Goal: Transaction & Acquisition: Purchase product/service

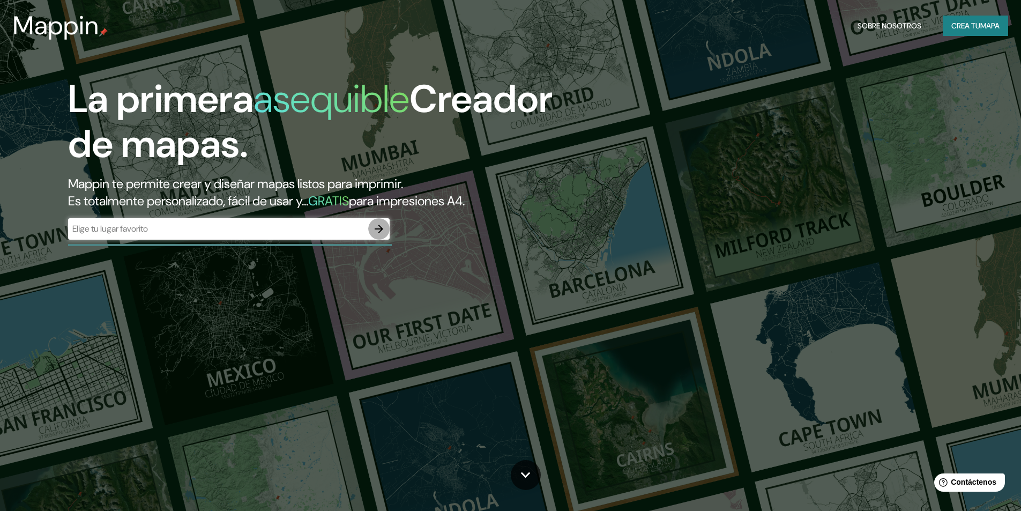
click at [376, 224] on icon "button" at bounding box center [378, 228] width 13 height 13
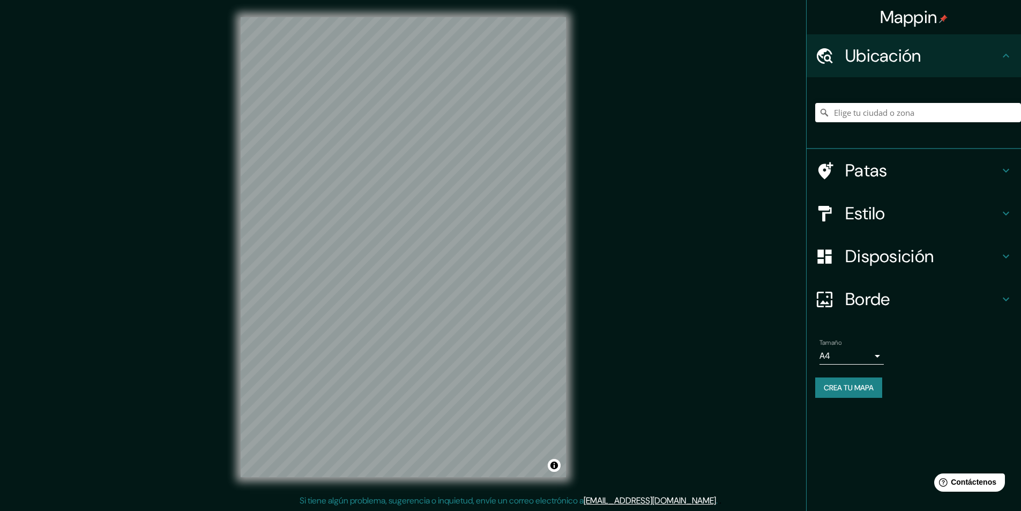
click at [644, 118] on div "Mappin Ubicación Patas Estilo Disposición Borde Elige un borde. Consejo : puede…" at bounding box center [510, 255] width 1021 height 511
click at [651, 306] on div "Mappin Ubicación Patas Estilo Disposición Borde Elige un borde. Consejo : puede…" at bounding box center [510, 255] width 1021 height 511
click at [846, 112] on input "Elige tu ciudad o zona" at bounding box center [918, 112] width 206 height 19
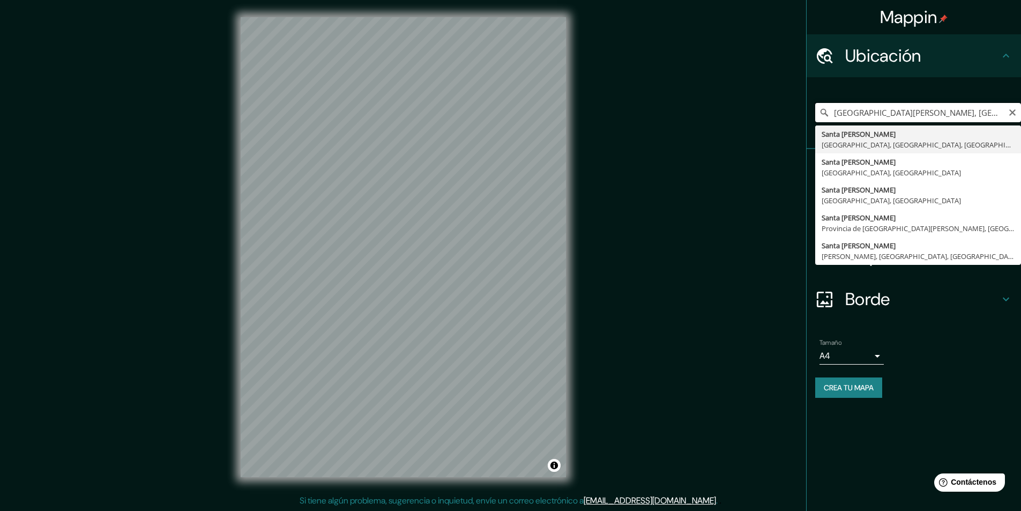
click at [847, 117] on input "[GEOGRAPHIC_DATA][PERSON_NAME], [GEOGRAPHIC_DATA], [GEOGRAPHIC_DATA], [GEOGRAPH…" at bounding box center [918, 112] width 206 height 19
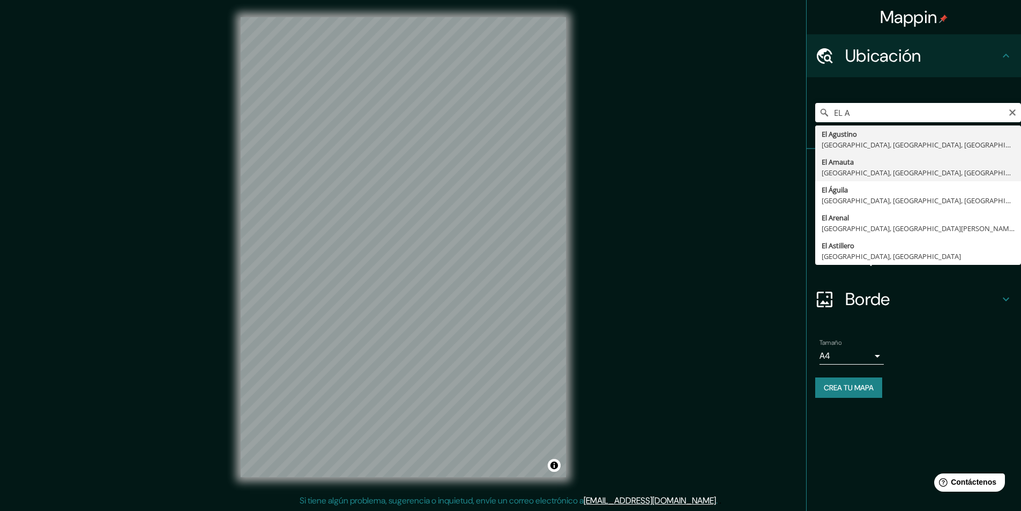
type input "El Agustino, [GEOGRAPHIC_DATA], [GEOGRAPHIC_DATA], [GEOGRAPHIC_DATA]"
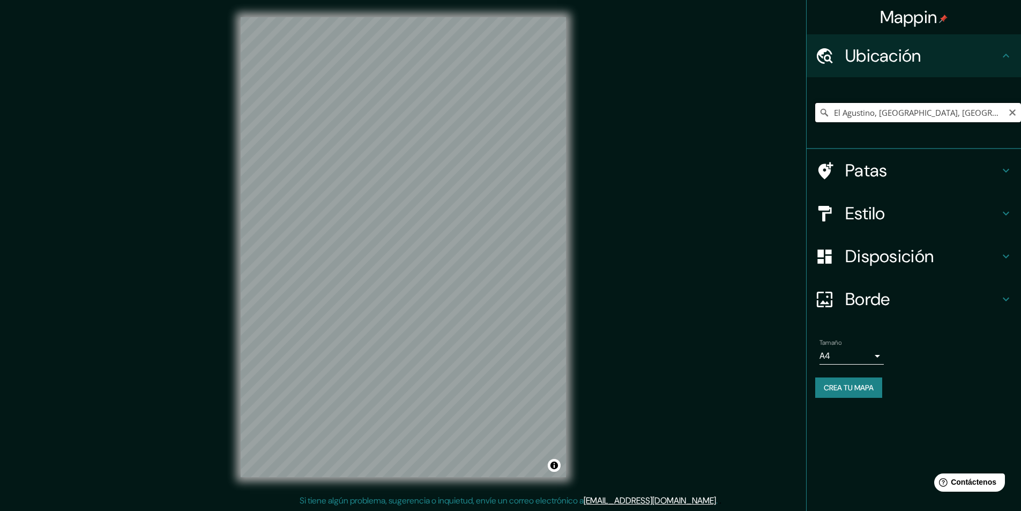
click at [857, 116] on input "El Agustino, [GEOGRAPHIC_DATA], [GEOGRAPHIC_DATA], [GEOGRAPHIC_DATA]" at bounding box center [918, 112] width 206 height 19
click at [1016, 115] on icon "Claro" at bounding box center [1012, 112] width 9 height 9
click at [922, 106] on input "Elige tu ciudad o zona" at bounding box center [918, 112] width 206 height 19
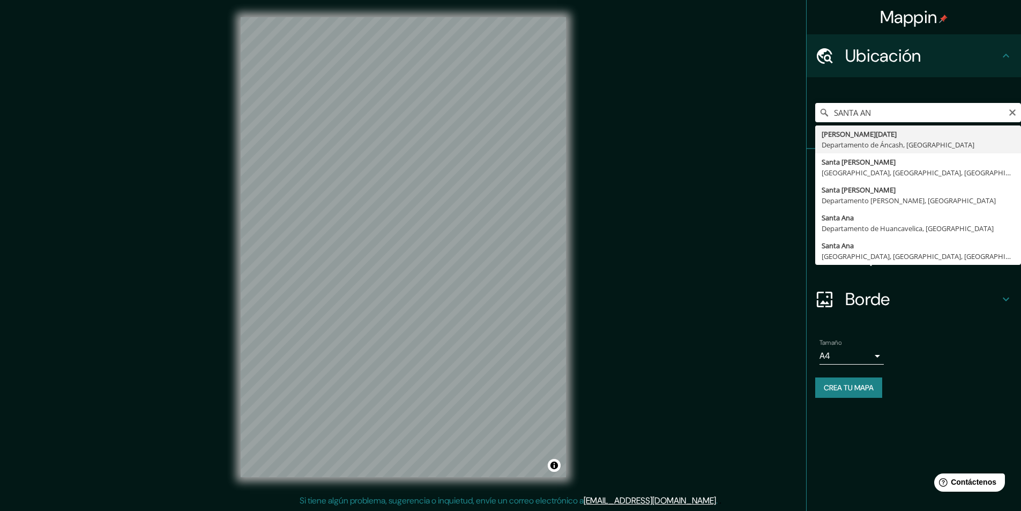
type input "[GEOGRAPHIC_DATA][PERSON_NAME], [GEOGRAPHIC_DATA], [GEOGRAPHIC_DATA], [GEOGRAPH…"
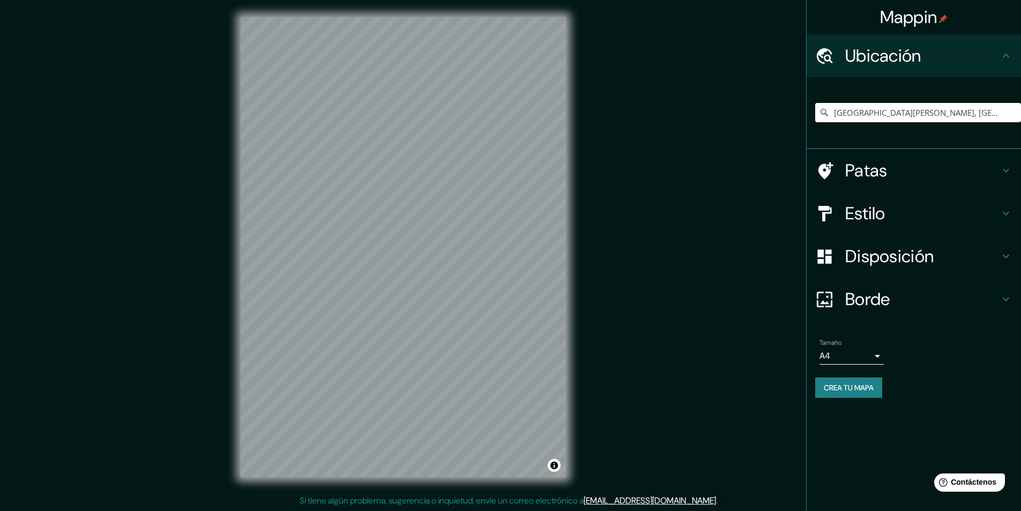
click at [614, 273] on div "Mappin Ubicación [GEOGRAPHIC_DATA][PERSON_NAME], [GEOGRAPHIC_DATA], [GEOGRAPHIC…" at bounding box center [510, 255] width 1021 height 511
click at [1009, 113] on icon "Claro" at bounding box center [1012, 112] width 9 height 9
click at [983, 114] on input "Elige tu ciudad o zona" at bounding box center [918, 112] width 206 height 19
click at [983, 114] on input "A" at bounding box center [918, 112] width 206 height 19
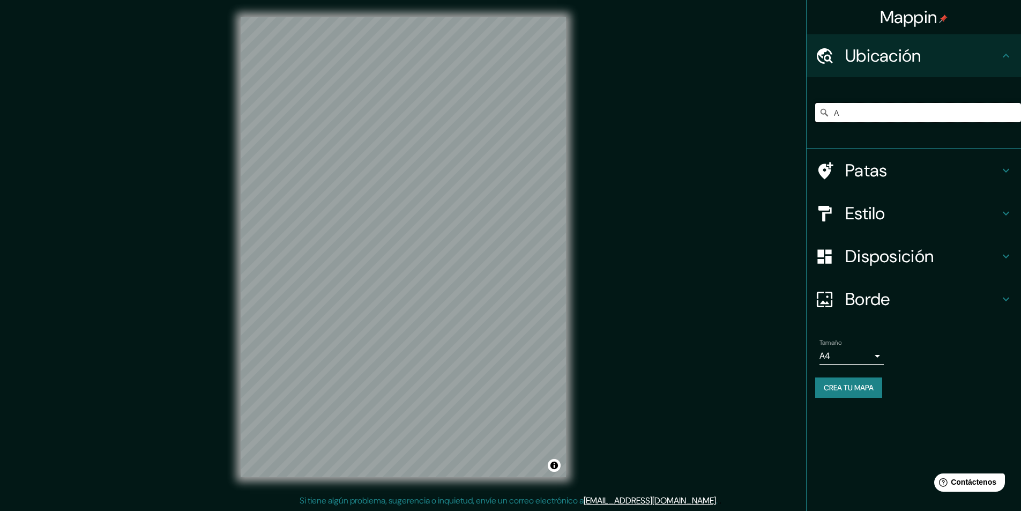
click at [983, 114] on input "A" at bounding box center [918, 112] width 206 height 19
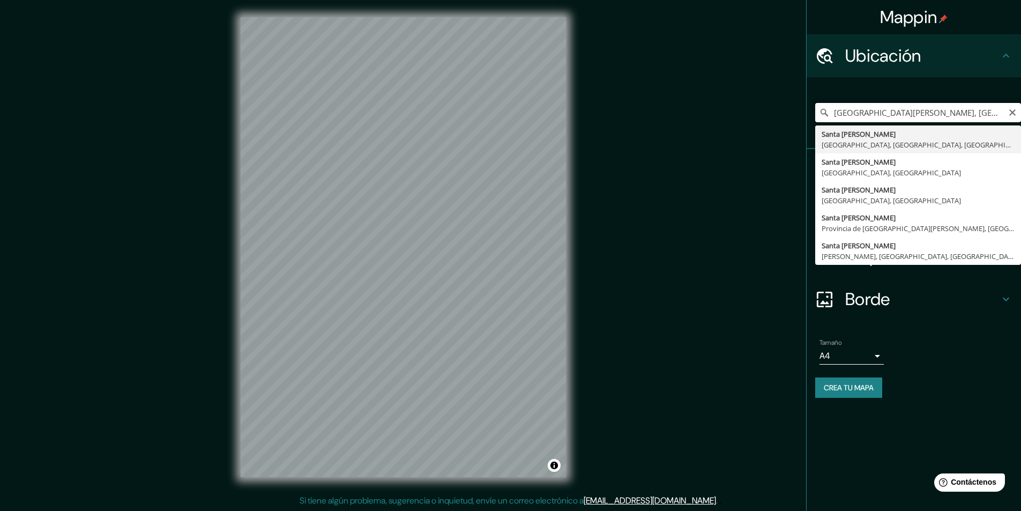
click at [871, 117] on input "[GEOGRAPHIC_DATA][PERSON_NAME], [GEOGRAPHIC_DATA], [GEOGRAPHIC_DATA], [GEOGRAPH…" at bounding box center [918, 112] width 206 height 19
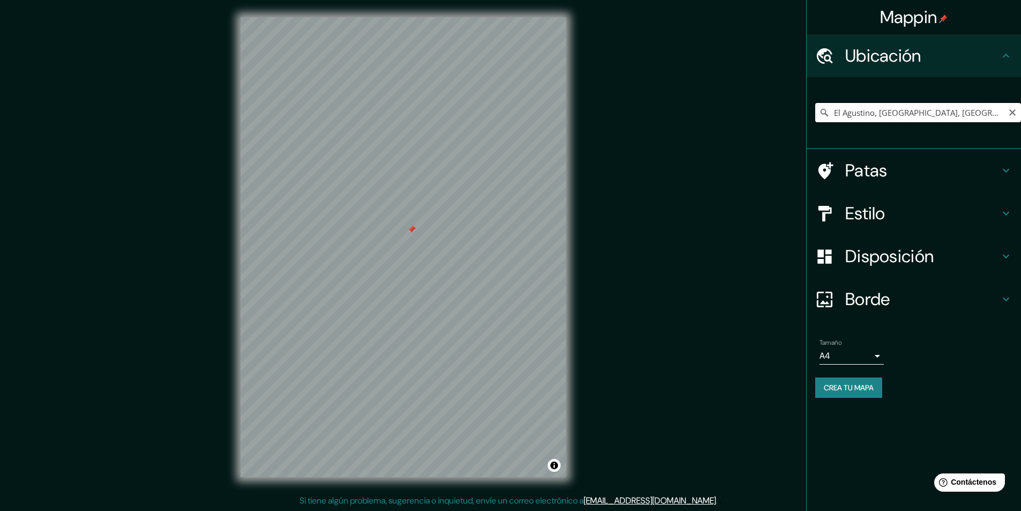
click at [889, 113] on input "El Agustino, [GEOGRAPHIC_DATA], [GEOGRAPHIC_DATA], [GEOGRAPHIC_DATA]" at bounding box center [918, 112] width 206 height 19
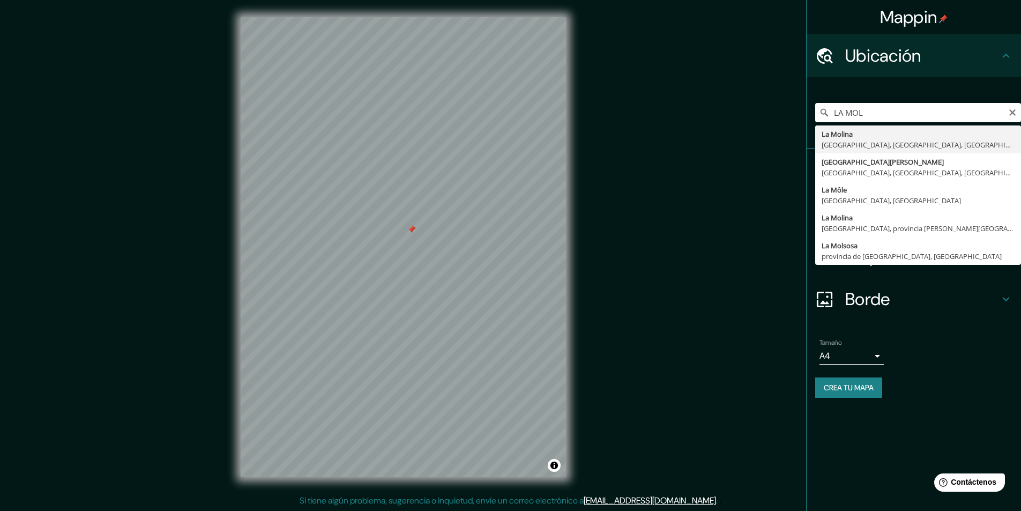
type input "La [PERSON_NAME], [GEOGRAPHIC_DATA], [GEOGRAPHIC_DATA], [GEOGRAPHIC_DATA]"
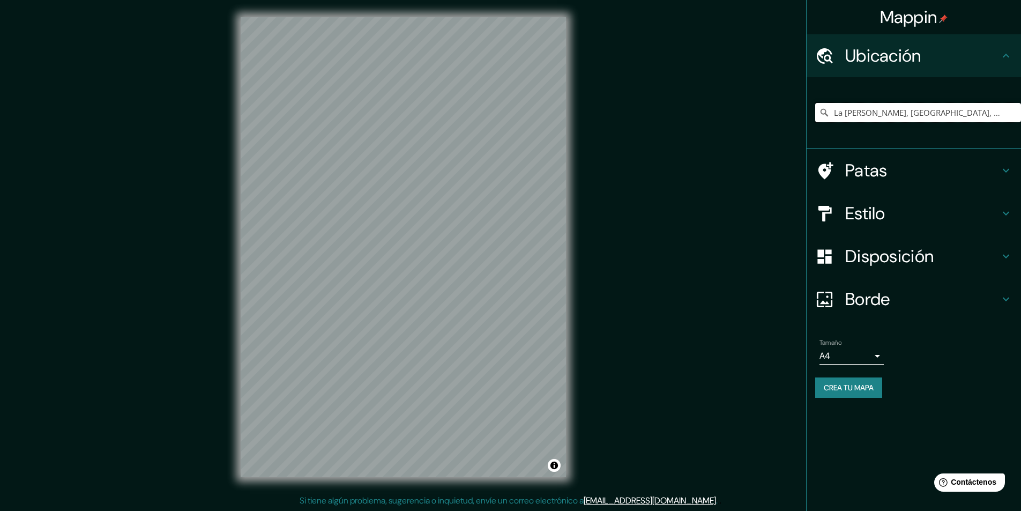
click at [925, 121] on input "La [PERSON_NAME], [GEOGRAPHIC_DATA], [GEOGRAPHIC_DATA], [GEOGRAPHIC_DATA]" at bounding box center [918, 112] width 206 height 19
click at [1003, 113] on input "La [PERSON_NAME], [GEOGRAPHIC_DATA], [GEOGRAPHIC_DATA], [GEOGRAPHIC_DATA]" at bounding box center [918, 112] width 206 height 19
click at [1000, 114] on input "La [PERSON_NAME], [GEOGRAPHIC_DATA], [GEOGRAPHIC_DATA], [GEOGRAPHIC_DATA]" at bounding box center [918, 112] width 206 height 19
click at [1001, 114] on input "La [PERSON_NAME], [GEOGRAPHIC_DATA], [GEOGRAPHIC_DATA], [GEOGRAPHIC_DATA]" at bounding box center [918, 112] width 206 height 19
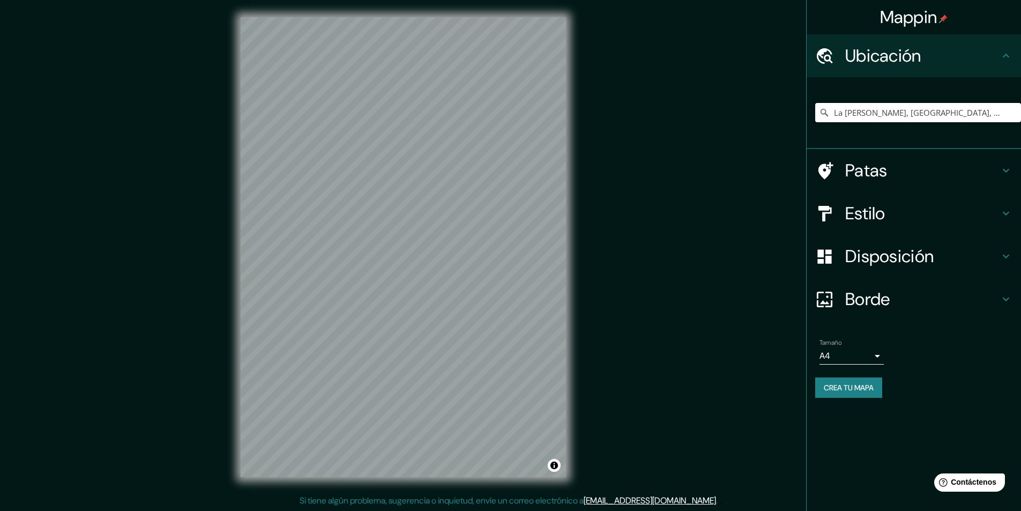
click at [1001, 114] on input "La [PERSON_NAME], [GEOGRAPHIC_DATA], [GEOGRAPHIC_DATA], [GEOGRAPHIC_DATA]" at bounding box center [918, 112] width 206 height 19
click at [1002, 114] on input "La [PERSON_NAME], [GEOGRAPHIC_DATA], [GEOGRAPHIC_DATA], [GEOGRAPHIC_DATA]" at bounding box center [918, 112] width 206 height 19
click at [916, 111] on input "La [PERSON_NAME], [GEOGRAPHIC_DATA], [GEOGRAPHIC_DATA], [GEOGRAPHIC_DATA]" at bounding box center [918, 112] width 206 height 19
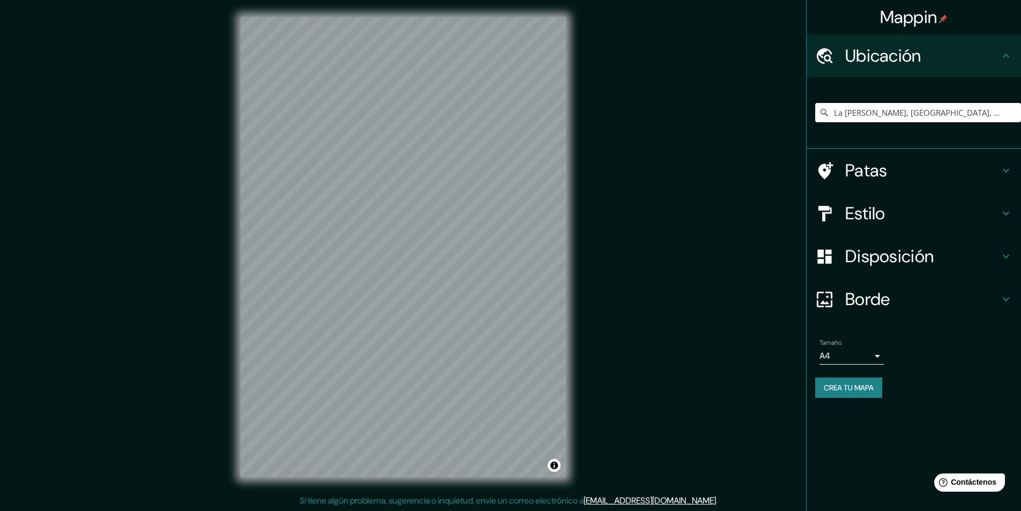
click at [916, 111] on input "La [PERSON_NAME], [GEOGRAPHIC_DATA], [GEOGRAPHIC_DATA], [GEOGRAPHIC_DATA]" at bounding box center [918, 112] width 206 height 19
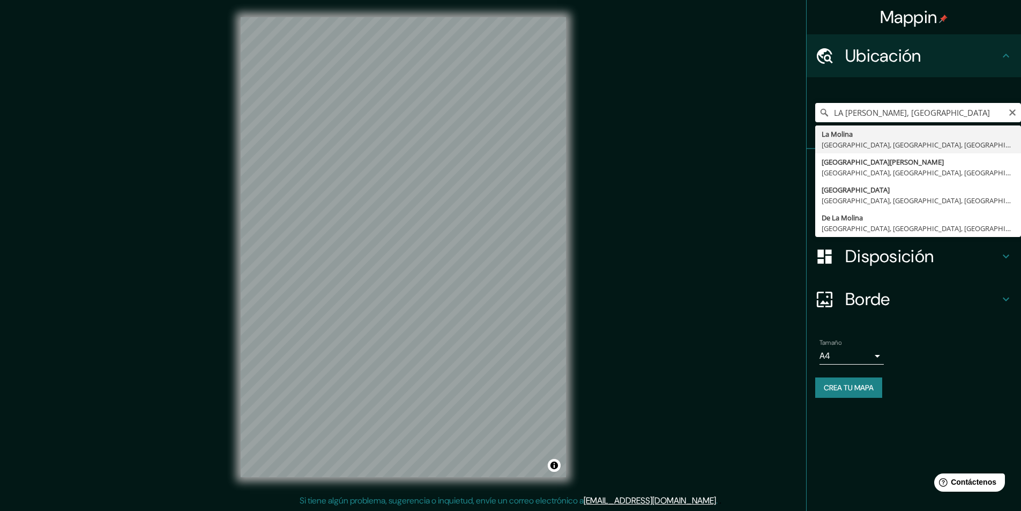
type input "La [PERSON_NAME], [GEOGRAPHIC_DATA], [GEOGRAPHIC_DATA], [GEOGRAPHIC_DATA]"
click at [897, 112] on input "La [PERSON_NAME], [GEOGRAPHIC_DATA], [GEOGRAPHIC_DATA], [GEOGRAPHIC_DATA]" at bounding box center [918, 112] width 206 height 19
click at [1005, 112] on input "La [PERSON_NAME], [GEOGRAPHIC_DATA], [GEOGRAPHIC_DATA], [GEOGRAPHIC_DATA]" at bounding box center [918, 112] width 206 height 19
click at [1012, 113] on icon "Claro" at bounding box center [1012, 112] width 6 height 6
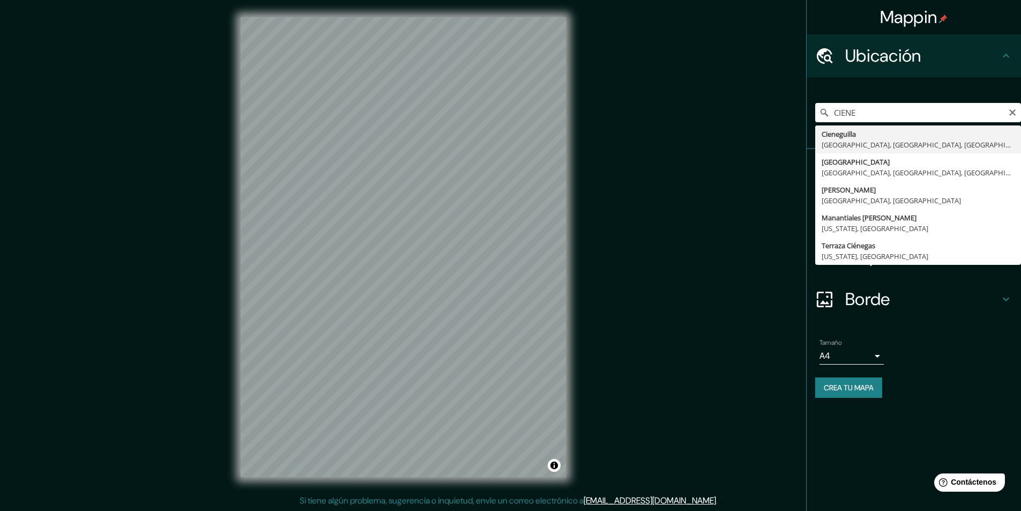
type input "Cieneguilla, Lima, Provincia de Lima, Perú"
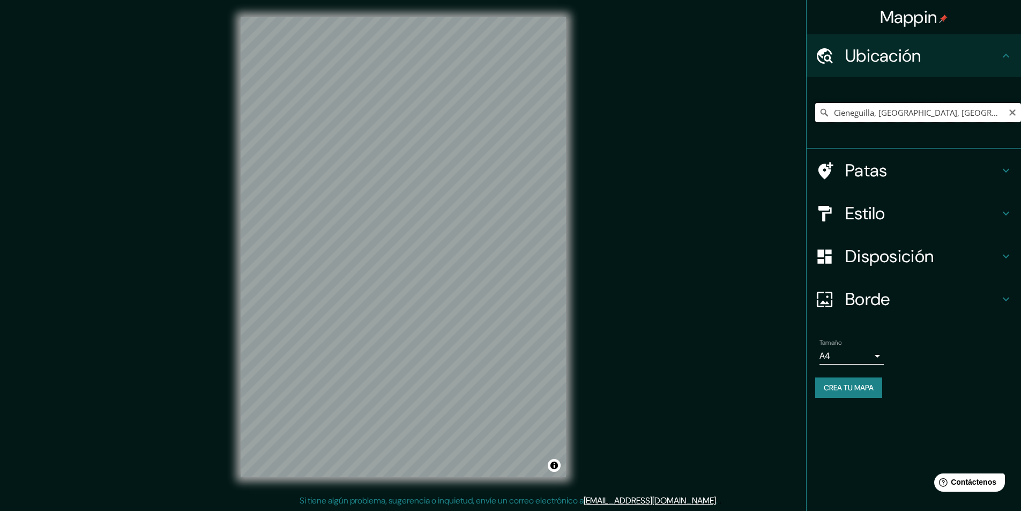
click at [1002, 113] on input "Cieneguilla, Lima, Provincia de Lima, Perú" at bounding box center [918, 112] width 206 height 19
click at [1000, 113] on input "Cieneguilla, Lima, Provincia de Lima, Perú" at bounding box center [918, 112] width 206 height 19
click at [1013, 114] on icon "Claro" at bounding box center [1012, 112] width 6 height 6
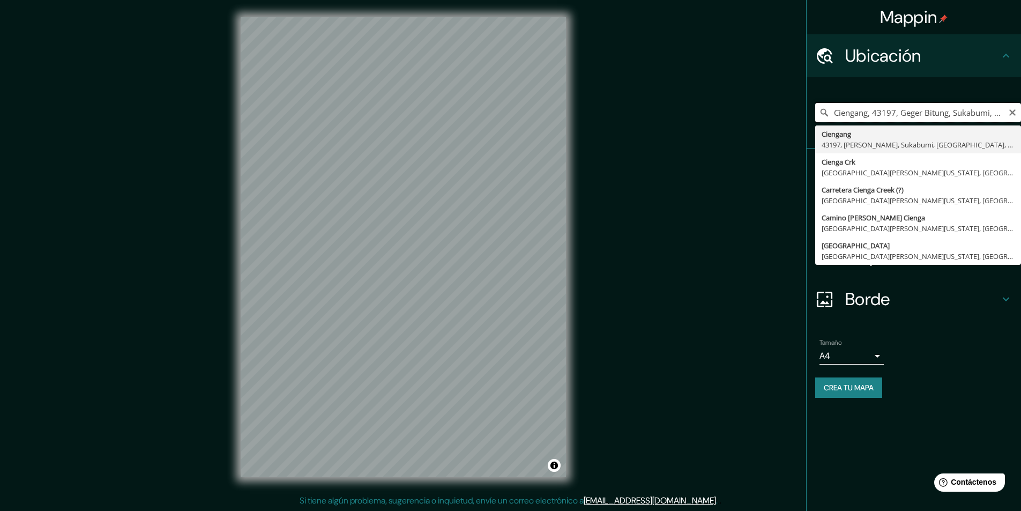
click at [885, 114] on input "Ciengang, 43197, Geger Bitung, Sukabumi, Java Occidental, Indonesia" at bounding box center [918, 112] width 206 height 19
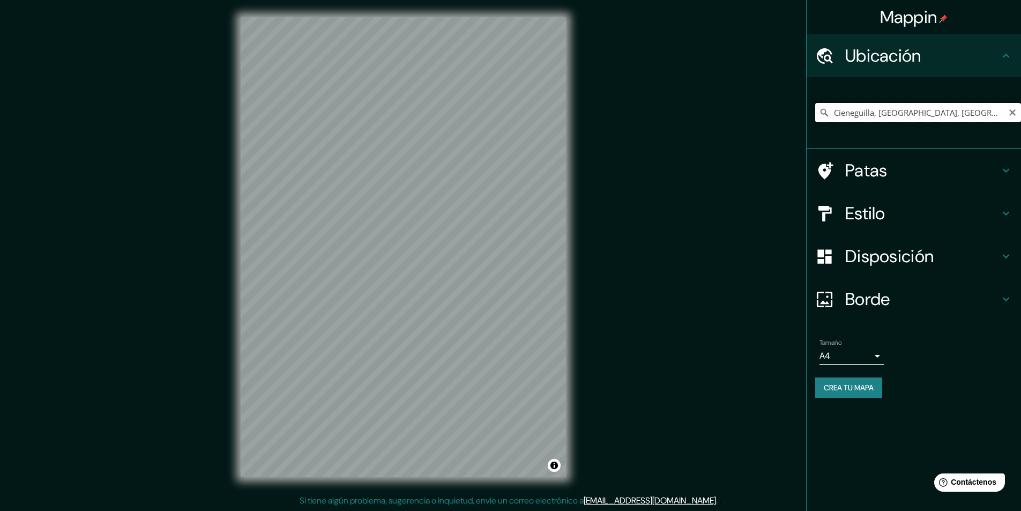
click at [849, 105] on input "Cieneguilla, Lima, Provincia de Lima, Perú" at bounding box center [918, 112] width 206 height 19
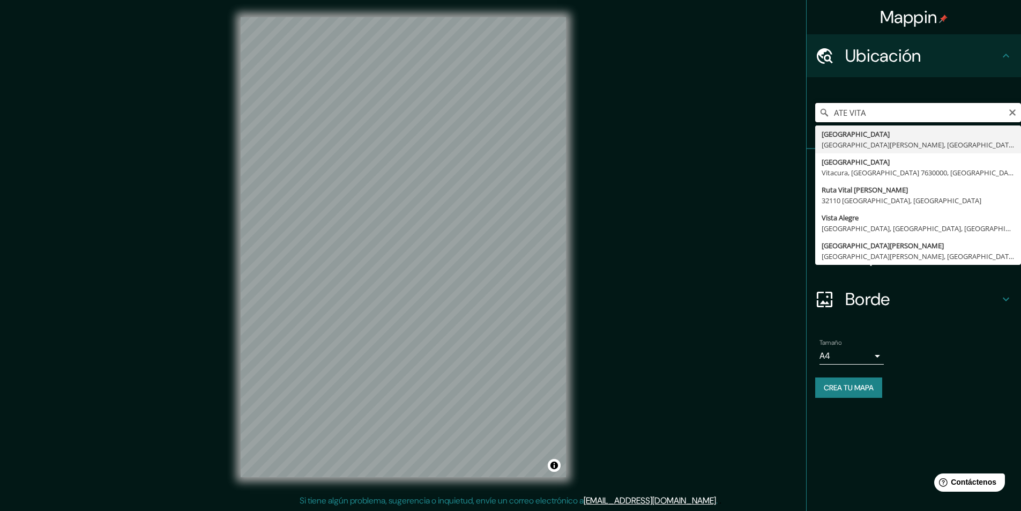
drag, startPoint x: 881, startPoint y: 118, endPoint x: 851, endPoint y: 118, distance: 30.0
click at [851, 118] on input "ATE VITA" at bounding box center [918, 112] width 206 height 19
type input "A"
type input "Ate, Lima, Provincia de Lima, Perú"
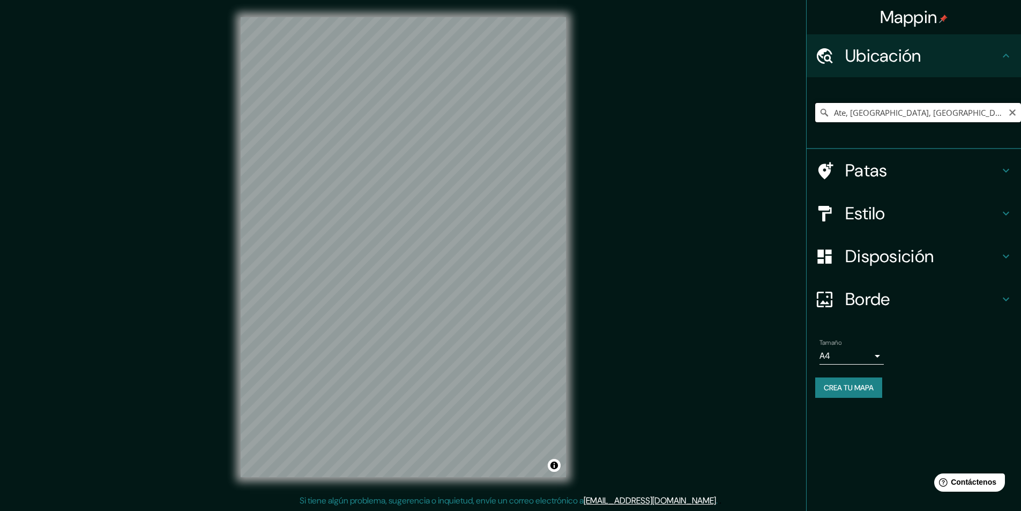
click at [930, 117] on input "Ate, Lima, Provincia de Lima, Perú" at bounding box center [918, 112] width 206 height 19
click at [1016, 113] on icon "Claro" at bounding box center [1012, 112] width 9 height 9
click at [927, 119] on input "Lurigancho, Lima, Provincia de Lima, Perú" at bounding box center [918, 112] width 206 height 19
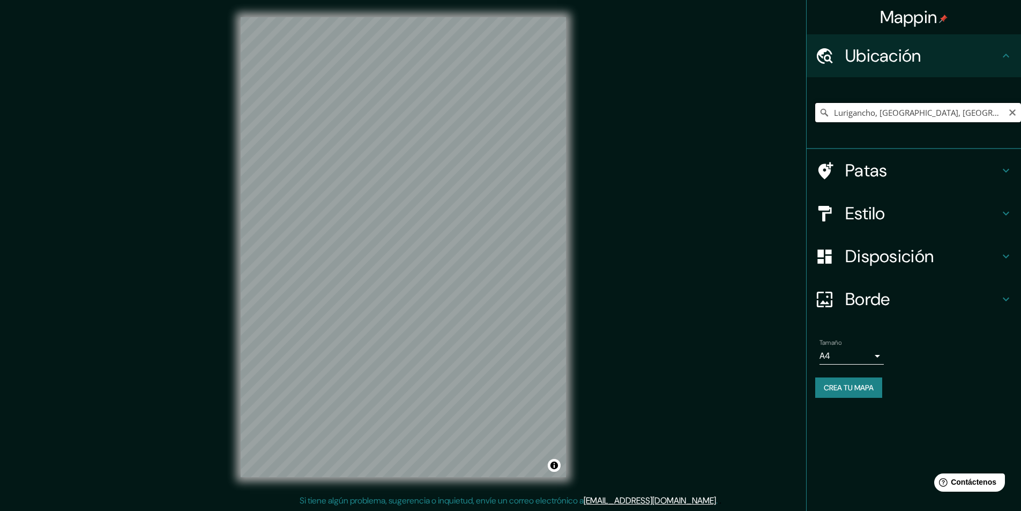
click at [927, 119] on input "Lurigancho, Lima, Provincia de Lima, Perú" at bounding box center [918, 112] width 206 height 19
click at [394, 289] on div at bounding box center [395, 289] width 9 height 9
click at [388, 291] on div at bounding box center [389, 289] width 9 height 9
click at [464, 249] on div at bounding box center [463, 247] width 9 height 9
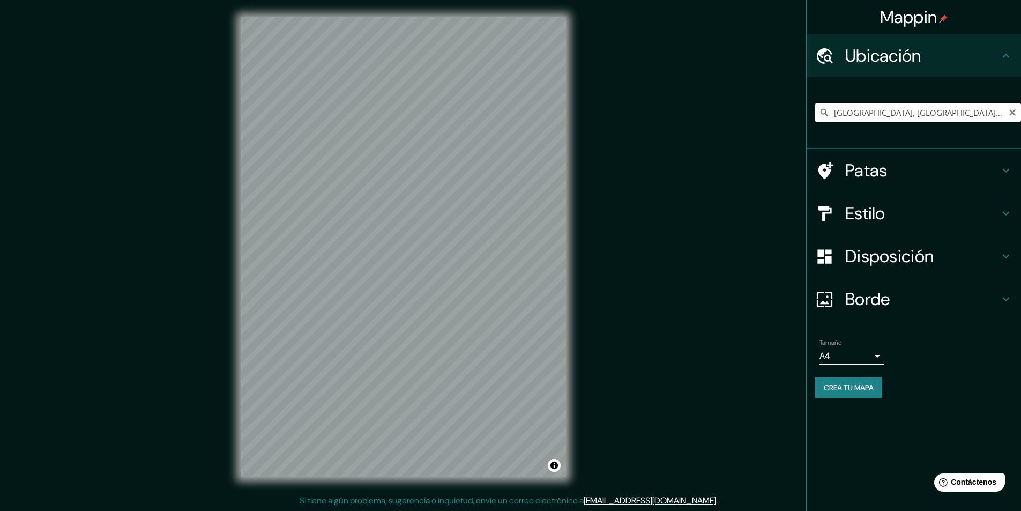
click at [887, 116] on input "Avenida Chosica, Lima, Provincia de Lima, Perú" at bounding box center [918, 112] width 206 height 19
click at [885, 117] on input "Avenida Chosica, Lima, Provincia de Lima, Perú" at bounding box center [918, 112] width 206 height 19
drag, startPoint x: 894, startPoint y: 114, endPoint x: 859, endPoint y: 112, distance: 35.4
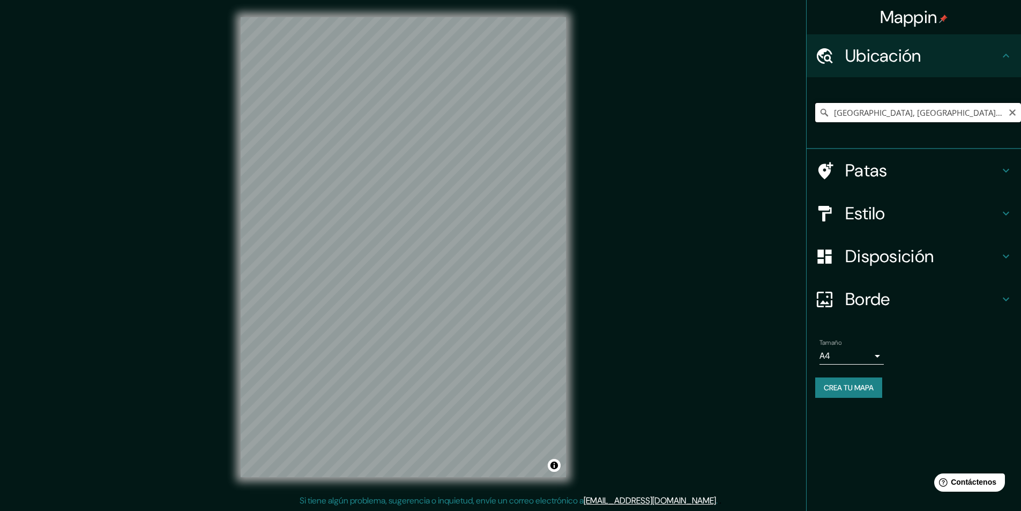
click at [856, 114] on input "Avenida Chosica, Lima, Provincia de Lima, Perú" at bounding box center [918, 112] width 206 height 19
click at [860, 111] on input "Avenida Chosica, Lima, Provincia de Lima, Perú" at bounding box center [918, 112] width 206 height 19
click at [866, 111] on input "Avenida Chosica, Lima, Provincia de Lima, Perú" at bounding box center [918, 112] width 206 height 19
click at [864, 113] on input "Avenida Chosica, Lima, Provincia de Lima, Perú" at bounding box center [918, 112] width 206 height 19
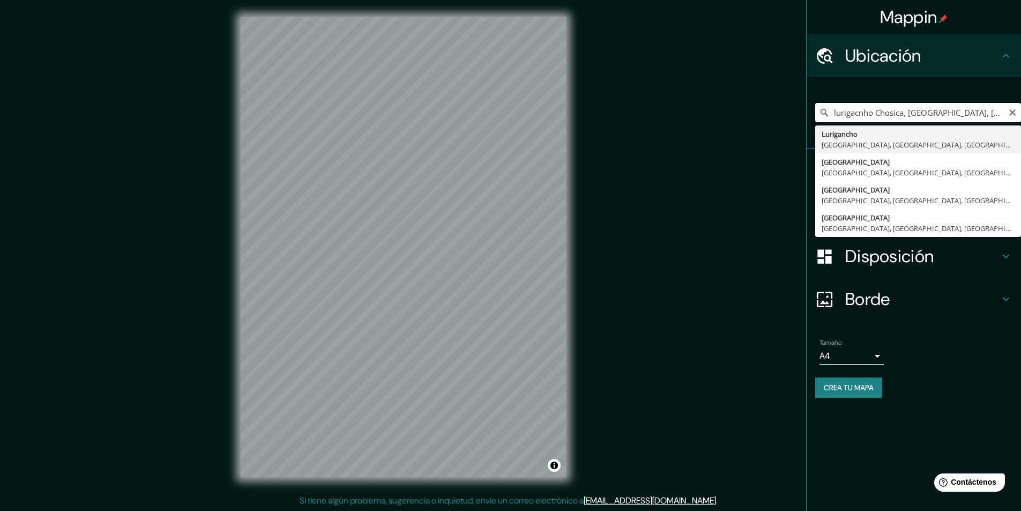
click at [866, 113] on input "lurigacnho Chosica, Lima, Provincia de Lima, Perú" at bounding box center [918, 112] width 206 height 19
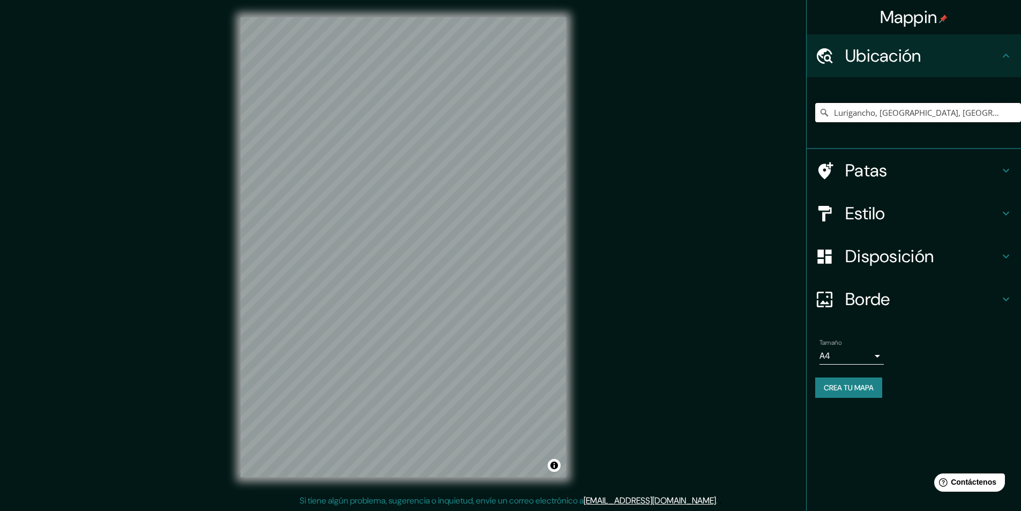
type input "Lurigancho, Lima, Provincia de Lima, Perú"
click at [920, 230] on div "Estilo" at bounding box center [914, 213] width 214 height 43
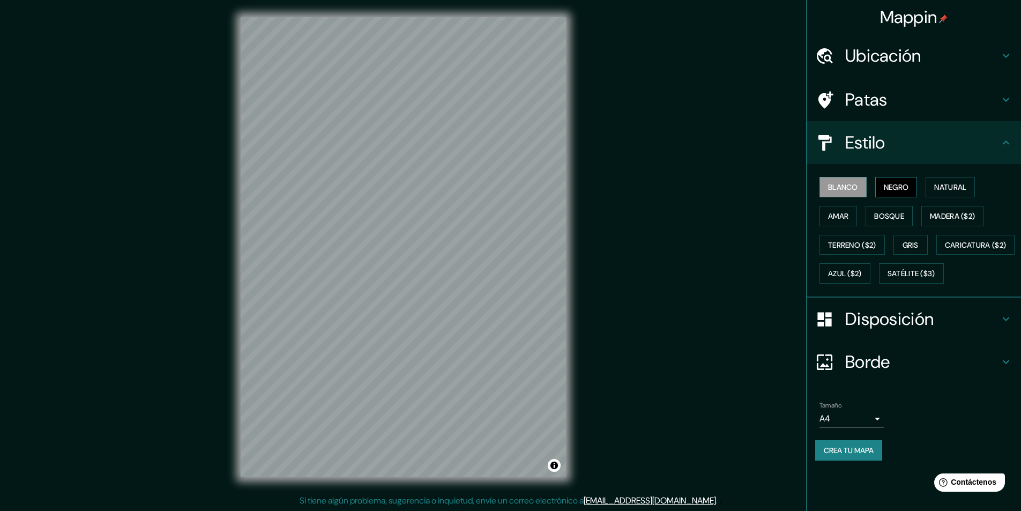
click at [886, 182] on font "Negro" at bounding box center [896, 187] width 25 height 10
click at [851, 187] on font "Blanco" at bounding box center [843, 187] width 30 height 10
click at [961, 188] on font "Natural" at bounding box center [950, 187] width 32 height 10
click at [942, 188] on font "Natural" at bounding box center [950, 187] width 32 height 10
click at [832, 189] on font "Blanco" at bounding box center [843, 187] width 30 height 10
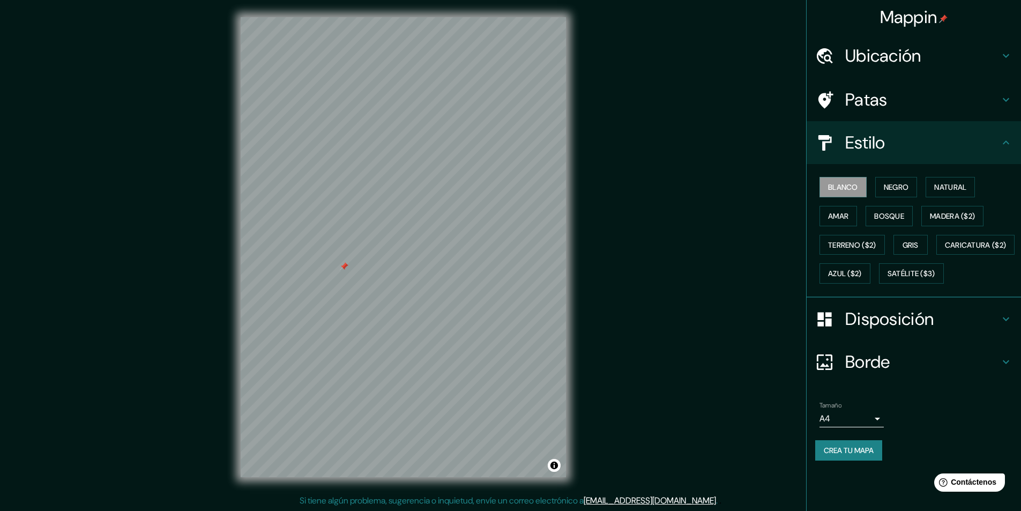
click at [343, 267] on div at bounding box center [344, 266] width 9 height 9
click at [926, 21] on font "Mappin" at bounding box center [908, 17] width 57 height 23
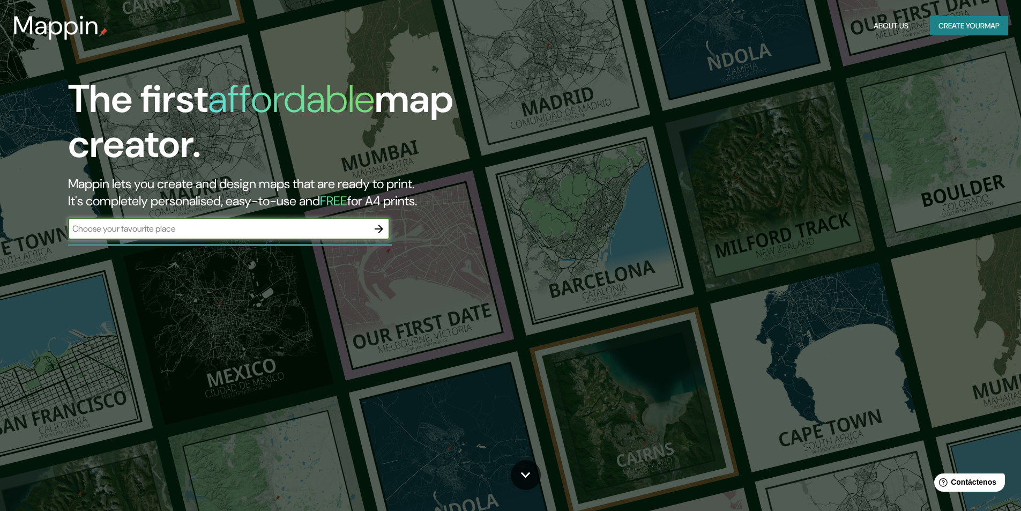
click at [896, 59] on div "The first affordable map creator. Mappin lets you create and design maps that a…" at bounding box center [510, 255] width 1021 height 511
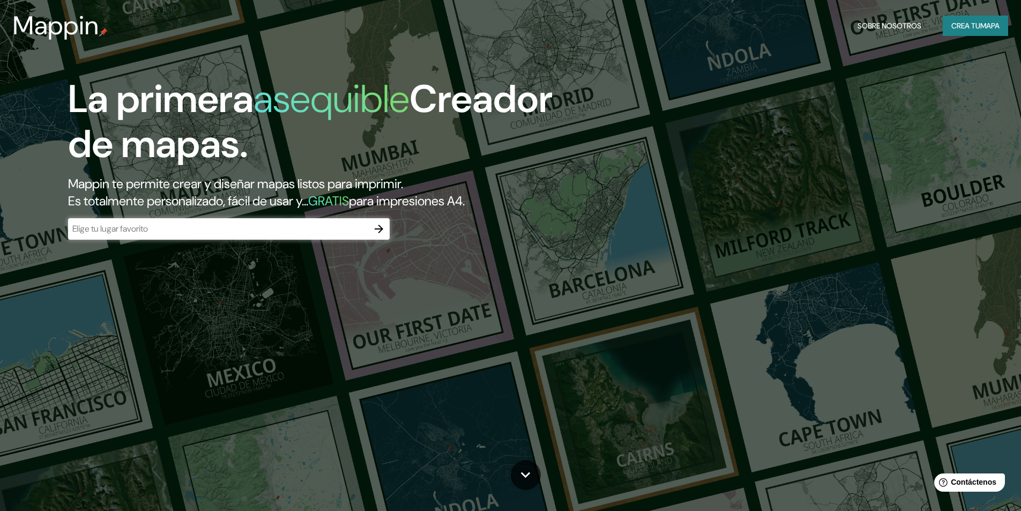
drag, startPoint x: 391, startPoint y: 219, endPoint x: 384, endPoint y: 224, distance: 8.9
click at [392, 219] on div "La primera asequible Creador de mapas. Mappin te permite crear y diseñar mapas …" at bounding box center [323, 164] width 613 height 174
click at [369, 233] on button "button" at bounding box center [378, 228] width 21 height 21
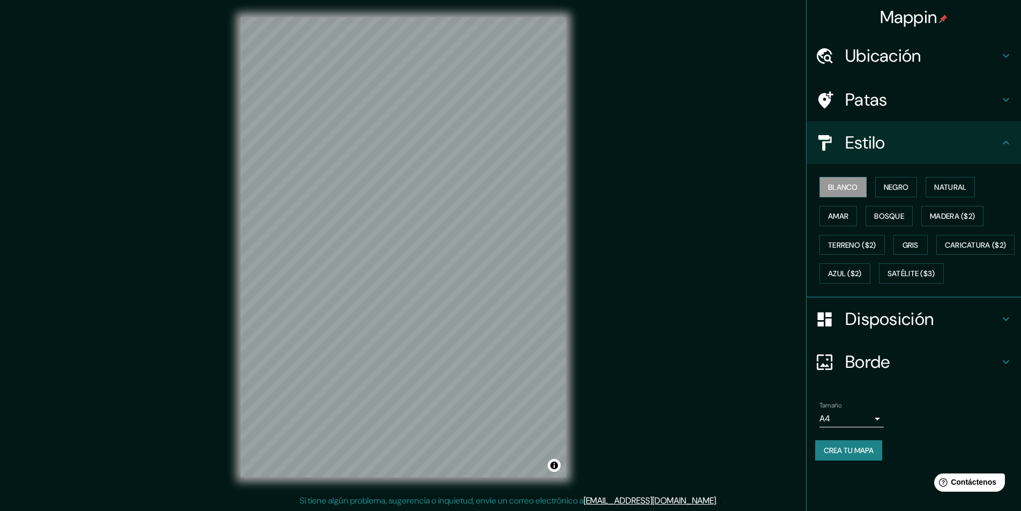
scroll to position [1, 0]
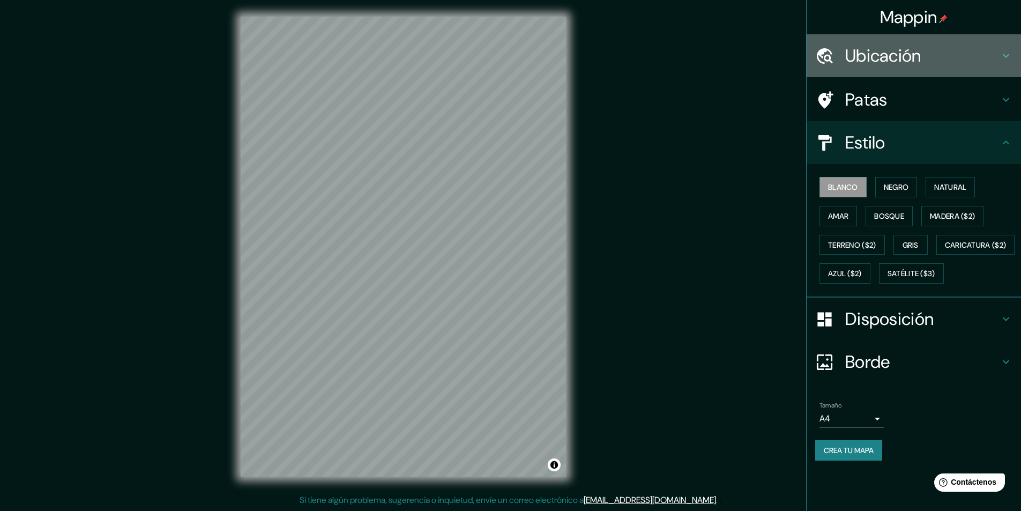
click at [916, 58] on font "Ubicación" at bounding box center [883, 55] width 76 height 23
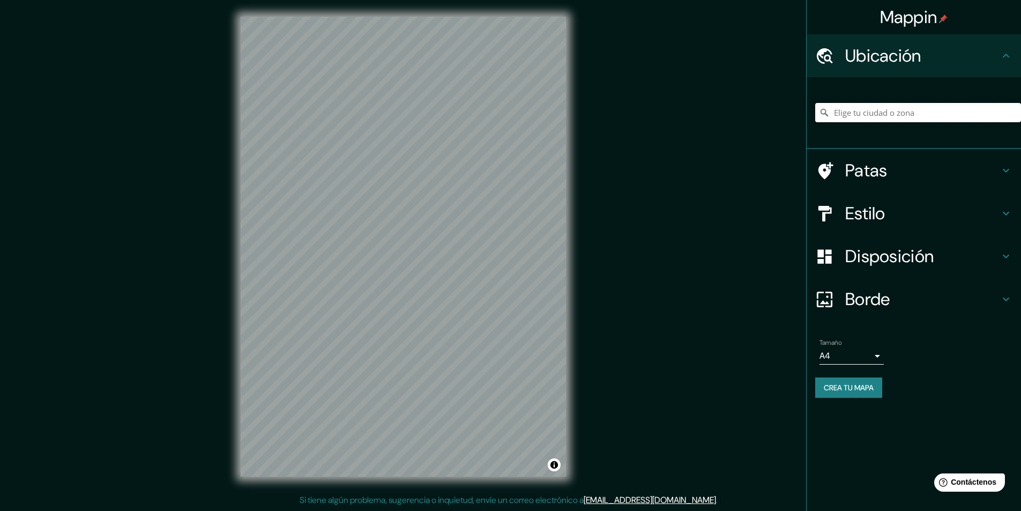
click at [958, 116] on input "Elige tu ciudad o zona" at bounding box center [918, 112] width 206 height 19
type input "[GEOGRAPHIC_DATA], [GEOGRAPHIC_DATA], [GEOGRAPHIC_DATA]"
click at [310, 303] on div at bounding box center [311, 301] width 9 height 9
click at [314, 298] on div at bounding box center [311, 301] width 9 height 9
click at [281, 334] on div at bounding box center [284, 330] width 9 height 9
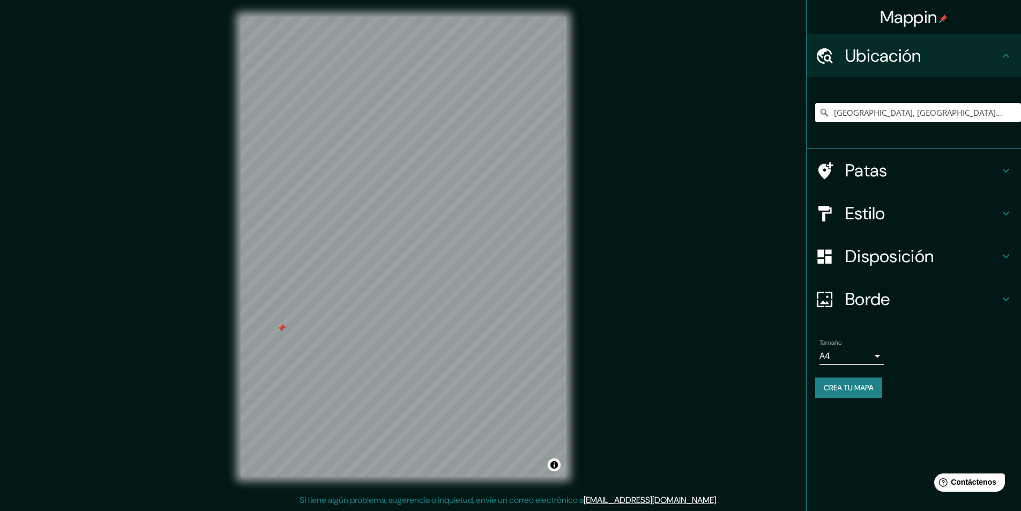
click at [282, 329] on div at bounding box center [281, 328] width 9 height 9
click at [281, 326] on div at bounding box center [281, 328] width 9 height 9
